Goal: Navigation & Orientation: Find specific page/section

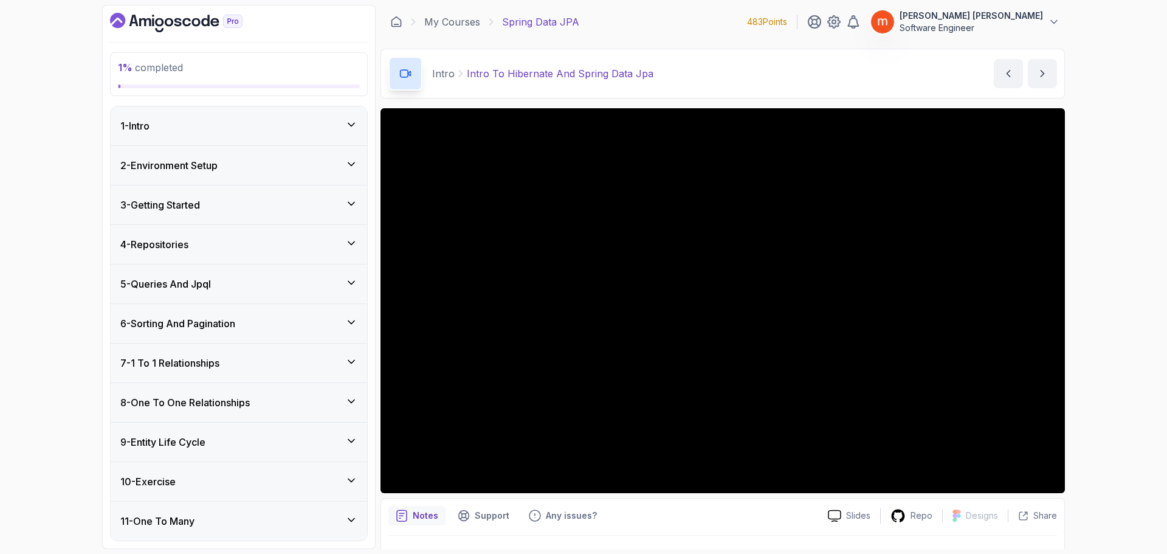
click at [152, 16] on icon "Dashboard" at bounding box center [176, 22] width 133 height 19
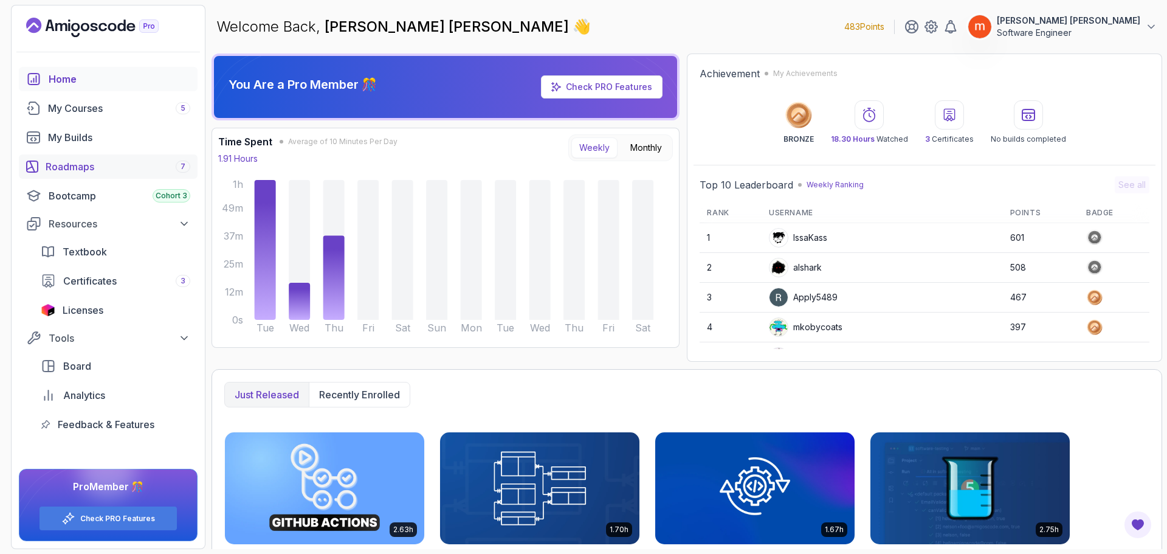
click at [92, 168] on div "Roadmaps 7" at bounding box center [118, 166] width 145 height 15
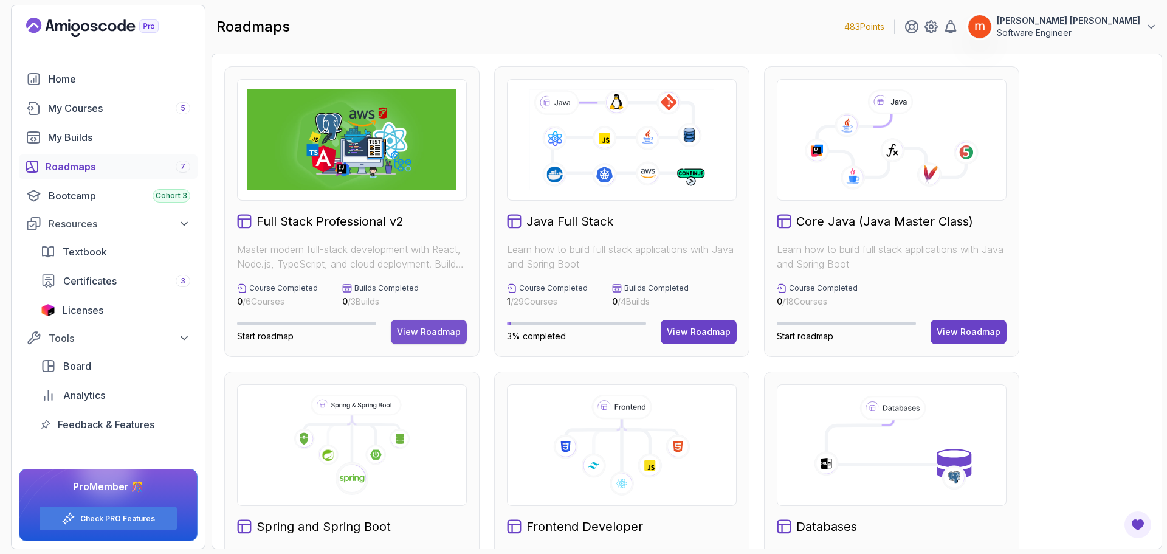
click at [418, 324] on button "View Roadmap" at bounding box center [429, 332] width 76 height 24
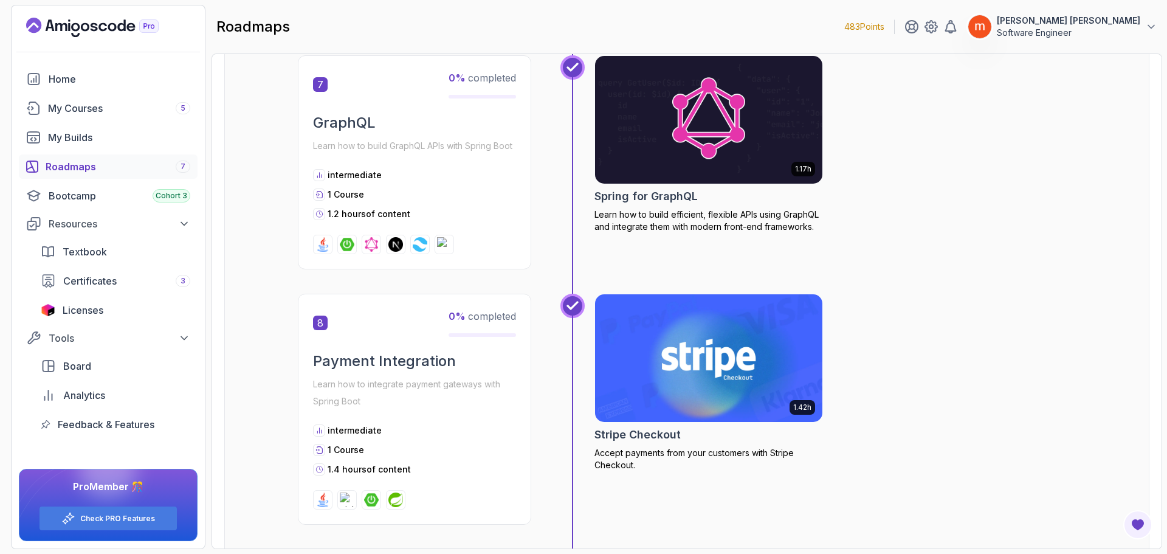
scroll to position [1775, 0]
